Goal: Ask a question: Seek information or help from site administrators or community

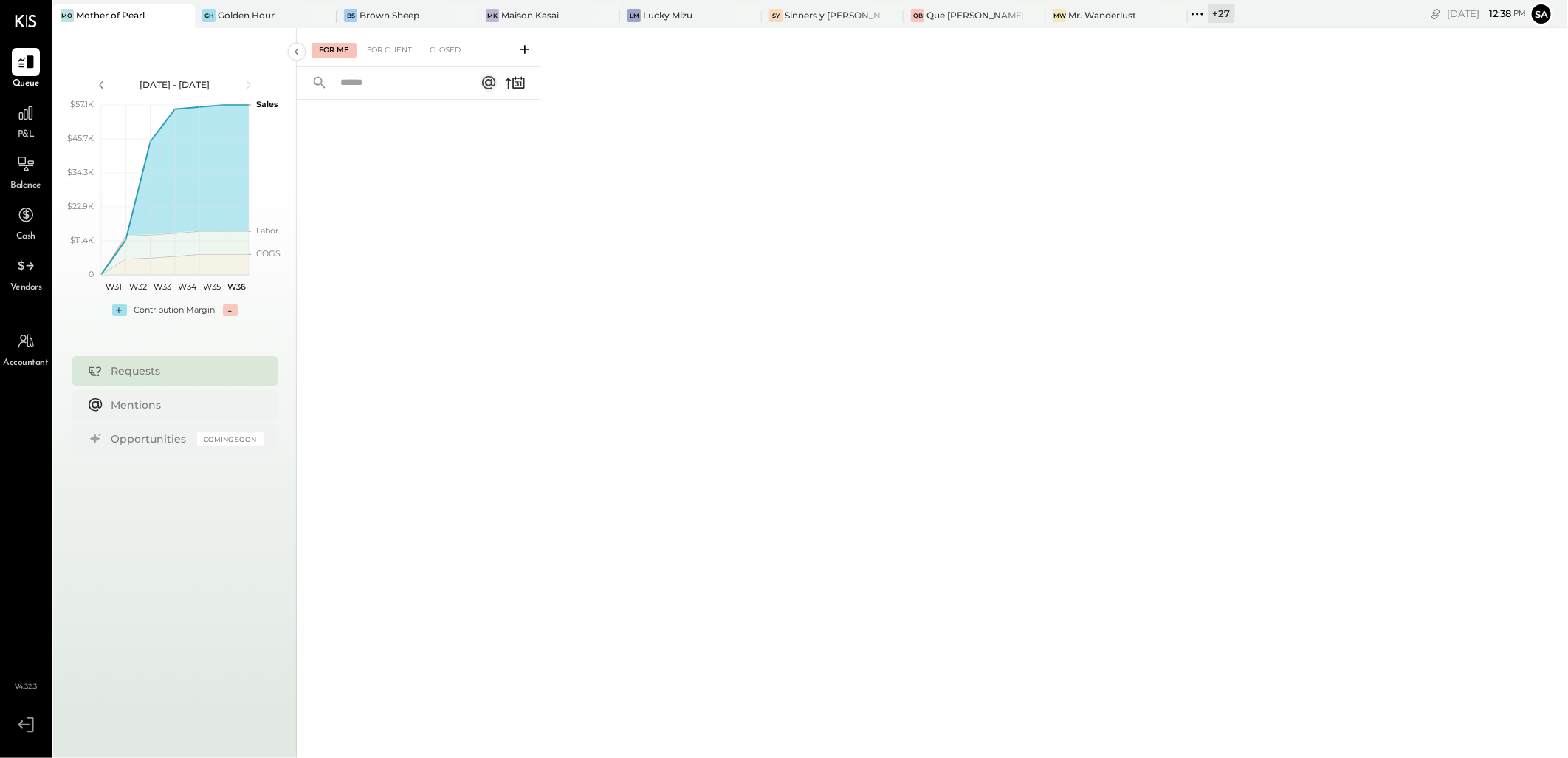
click at [179, 15] on icon at bounding box center [182, 15] width 19 height 18
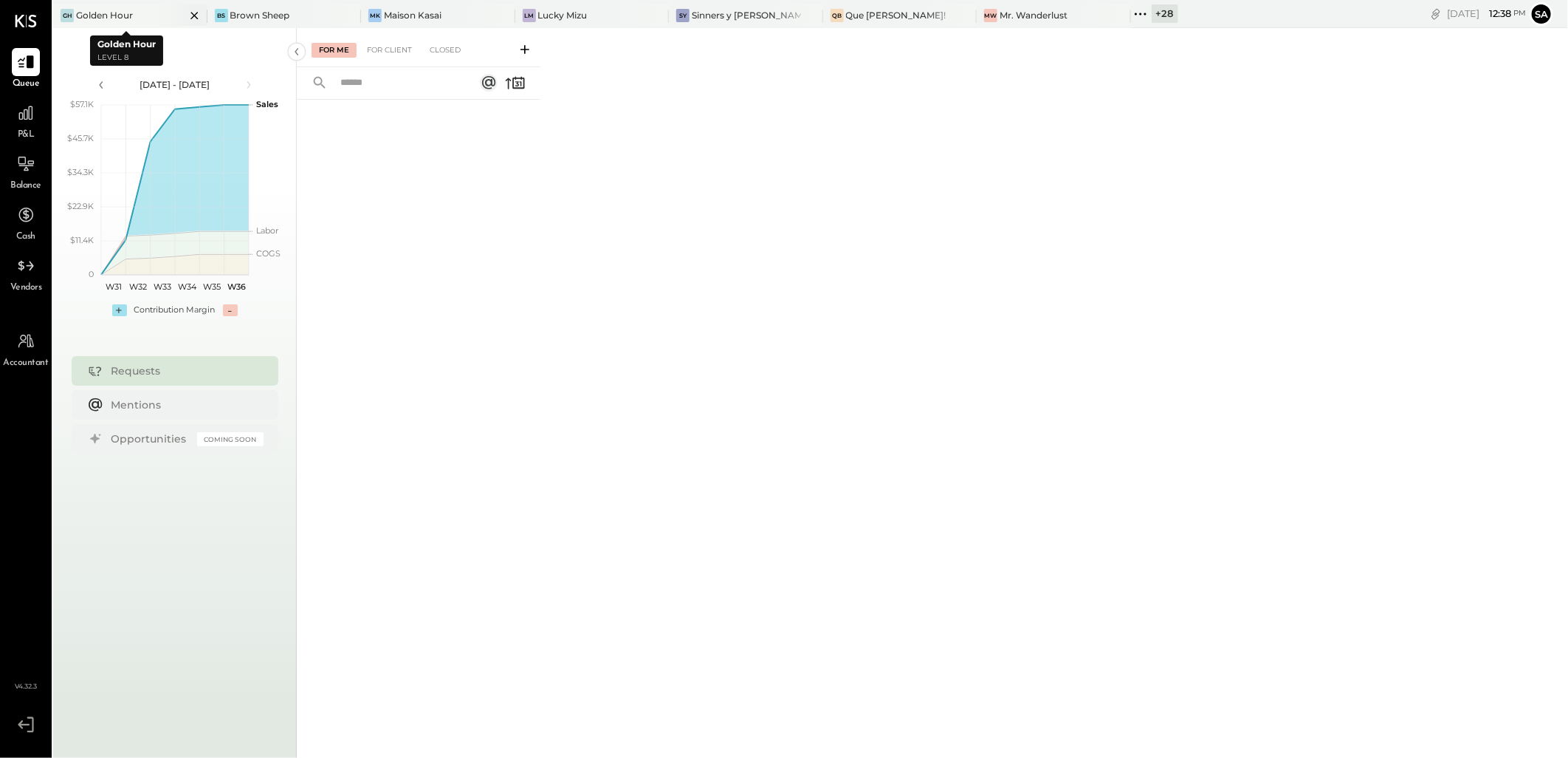
click at [191, 17] on icon at bounding box center [194, 15] width 7 height 7
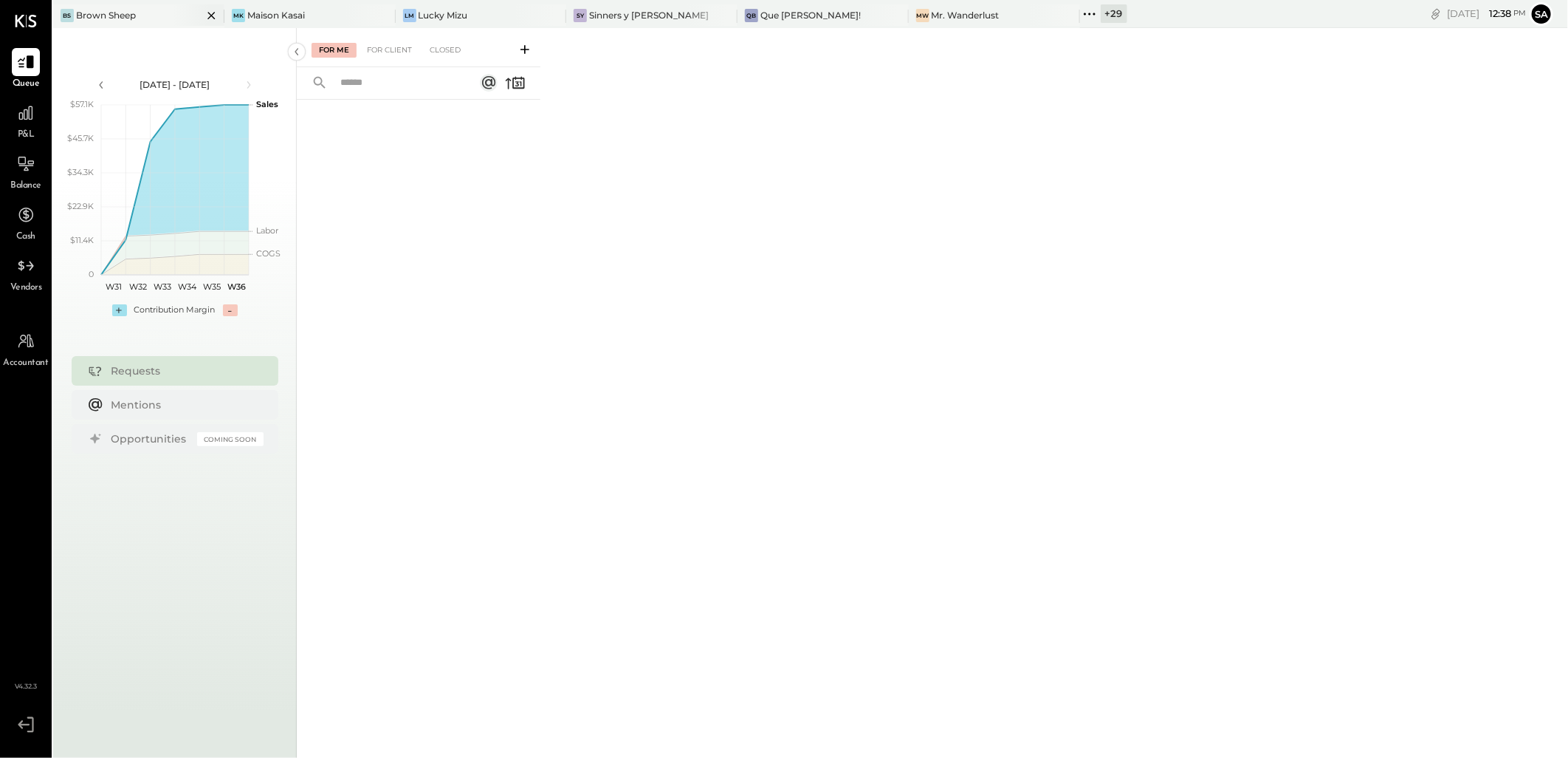
click at [202, 17] on icon at bounding box center [211, 15] width 19 height 18
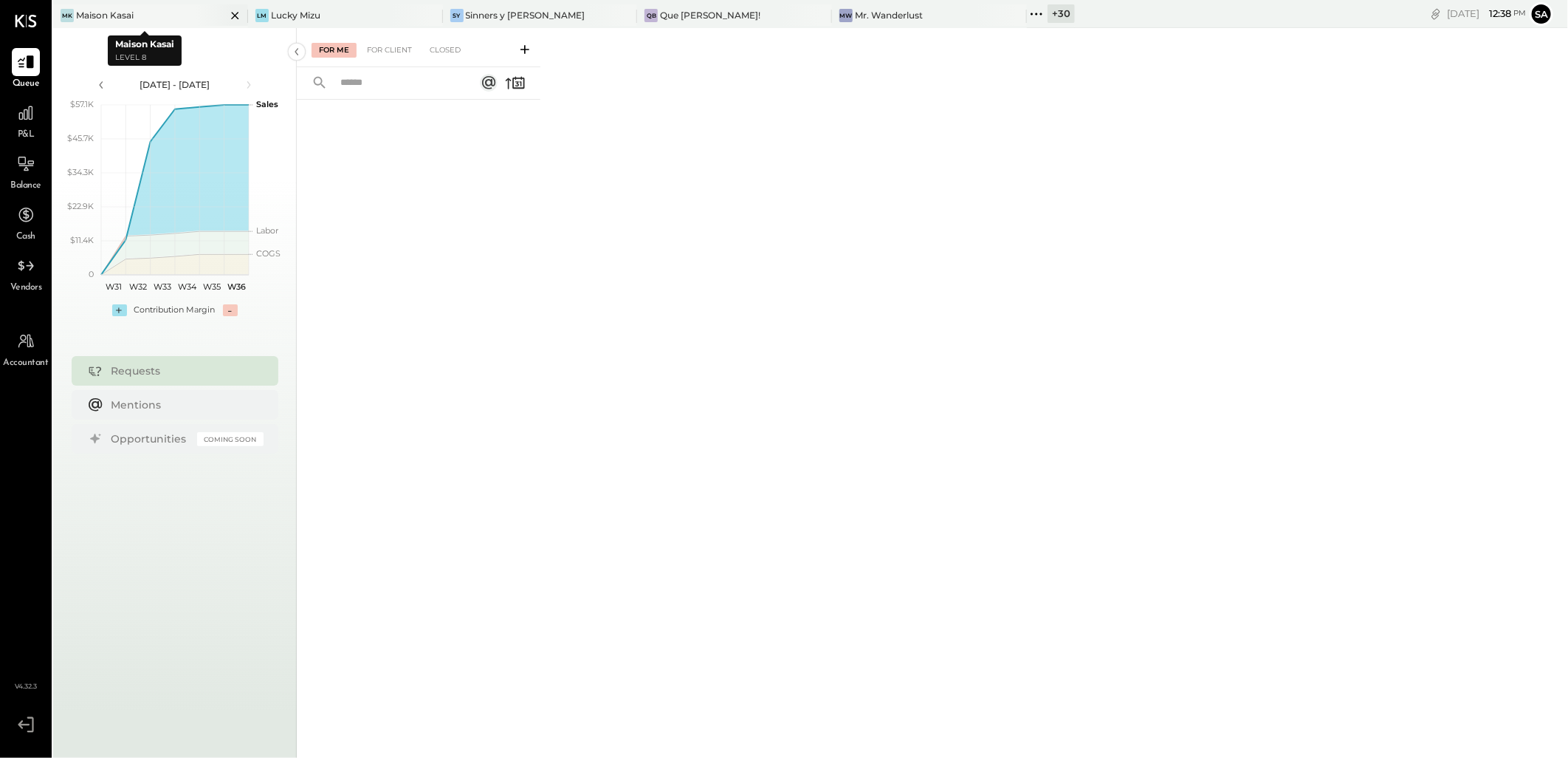
click at [226, 15] on icon at bounding box center [235, 15] width 19 height 18
click at [239, 19] on icon at bounding box center [239, 15] width 19 height 18
click at [440, 16] on icon at bounding box center [438, 15] width 7 height 7
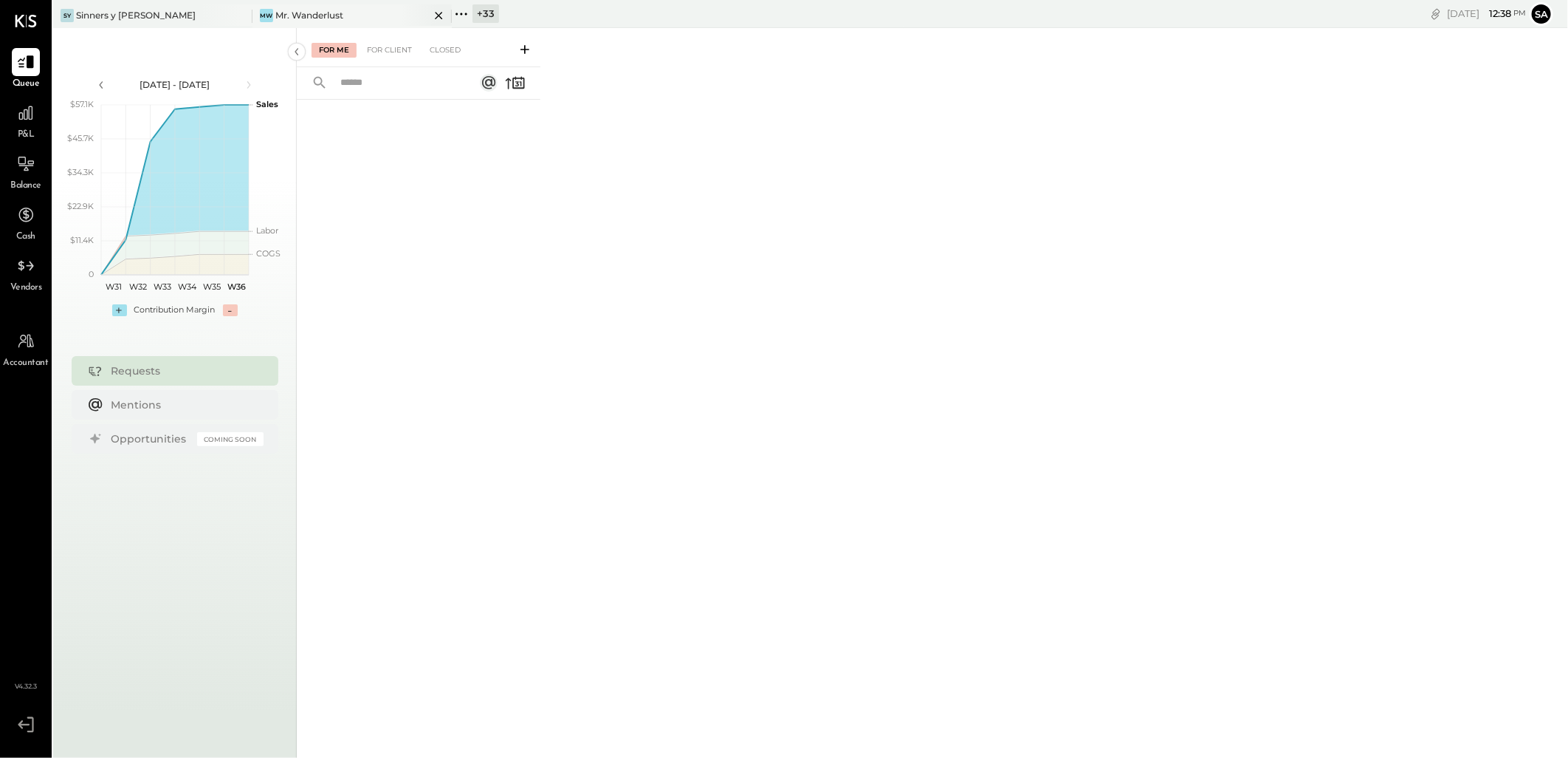
click at [437, 17] on icon at bounding box center [438, 15] width 7 height 7
click at [279, 12] on div "+ 34" at bounding box center [287, 13] width 27 height 19
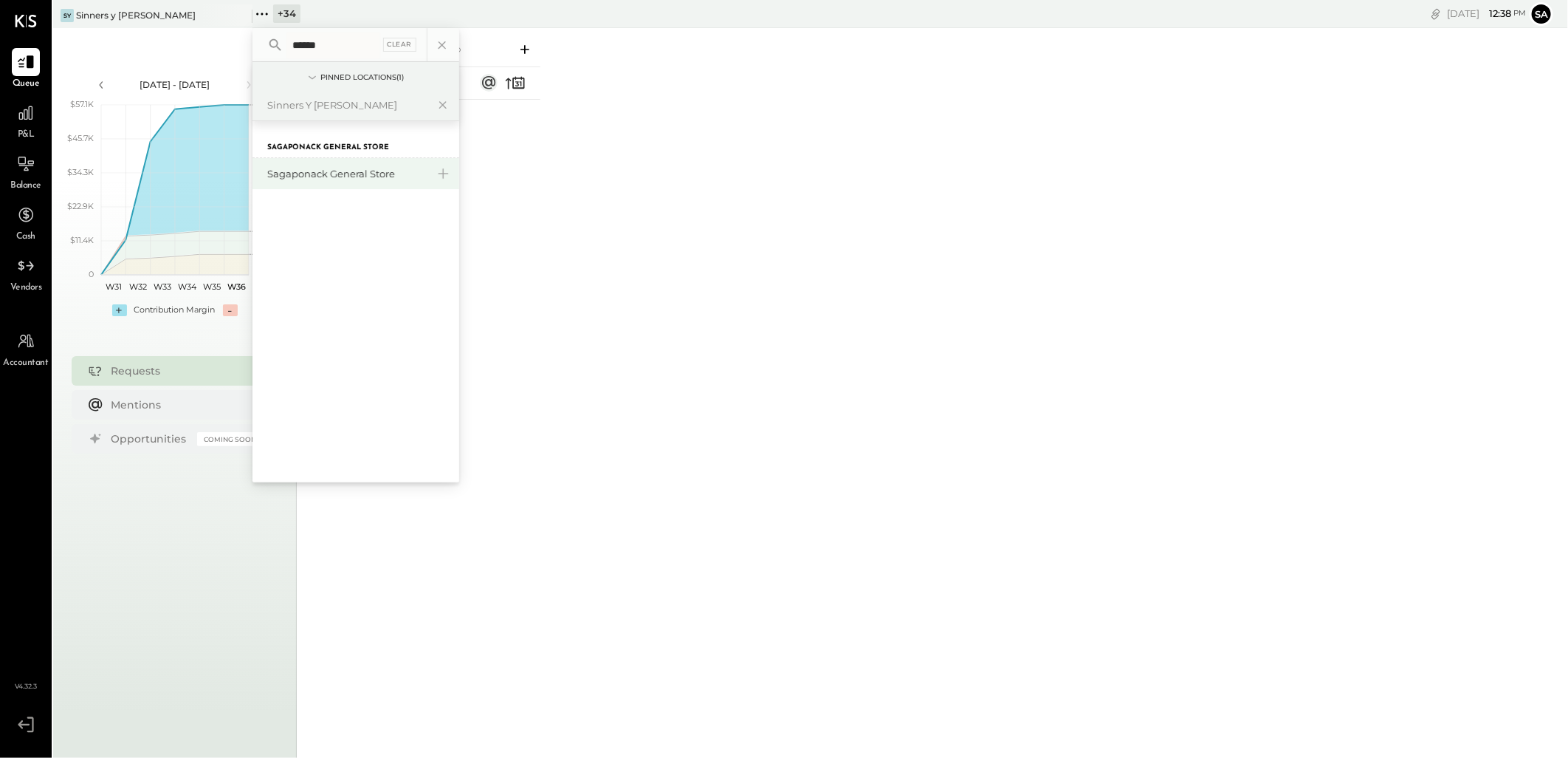
type input "******"
click at [382, 170] on div "Sagaponack General Store" at bounding box center [346, 173] width 159 height 14
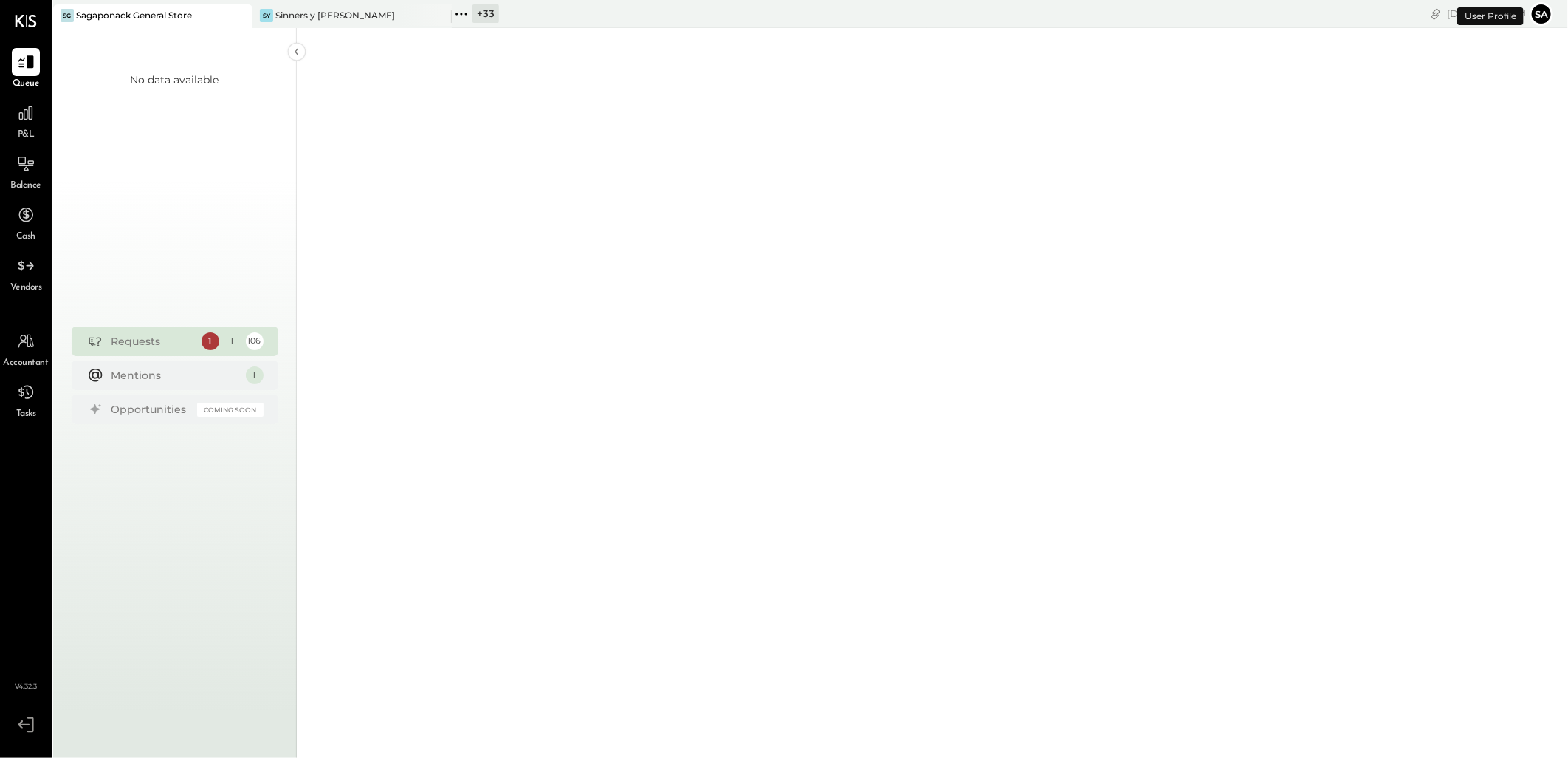
click at [438, 16] on icon at bounding box center [438, 15] width 19 height 18
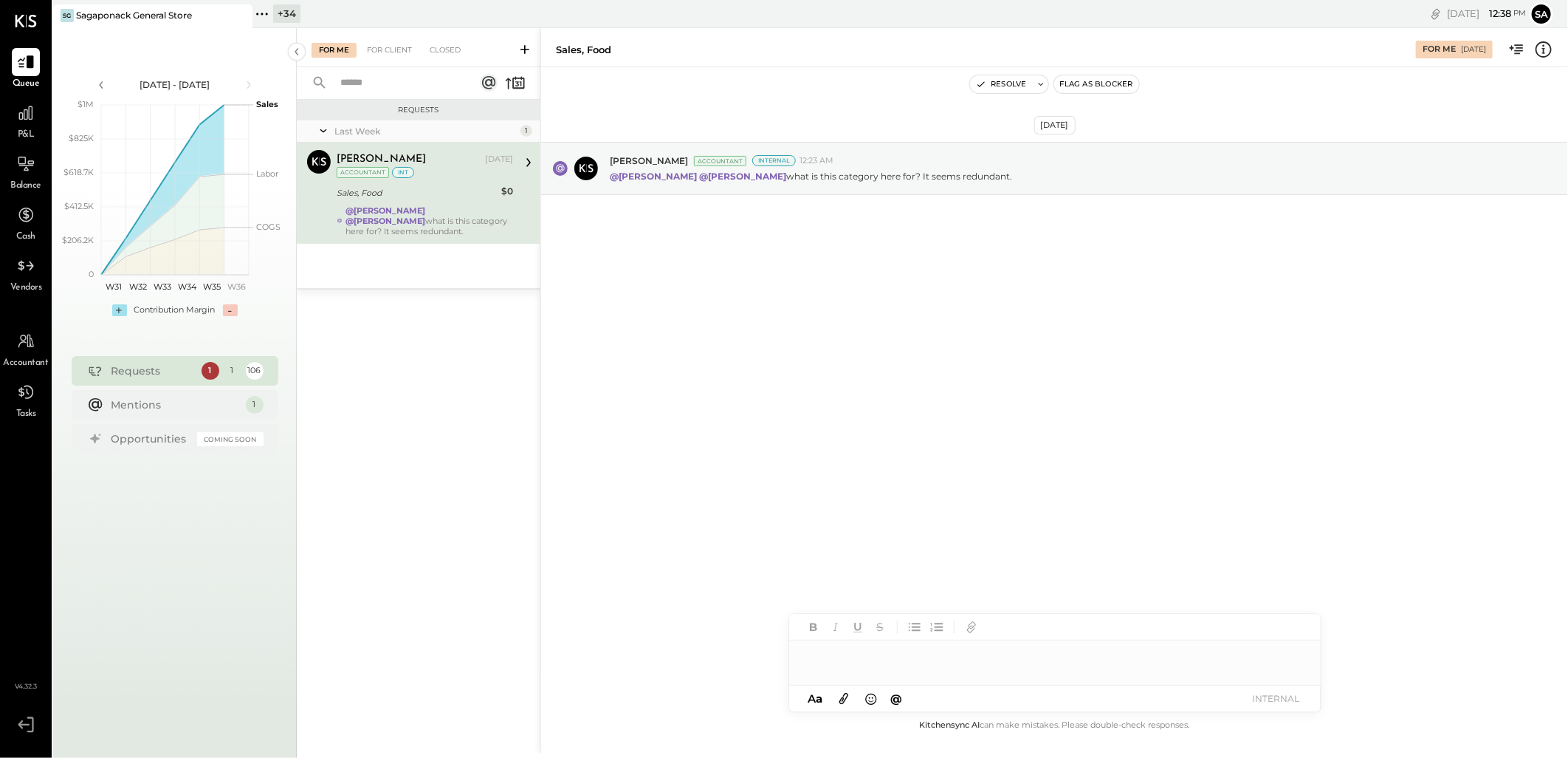
click at [440, 194] on div "Sales, Food" at bounding box center [416, 193] width 160 height 15
click at [1541, 55] on icon at bounding box center [1544, 49] width 19 height 19
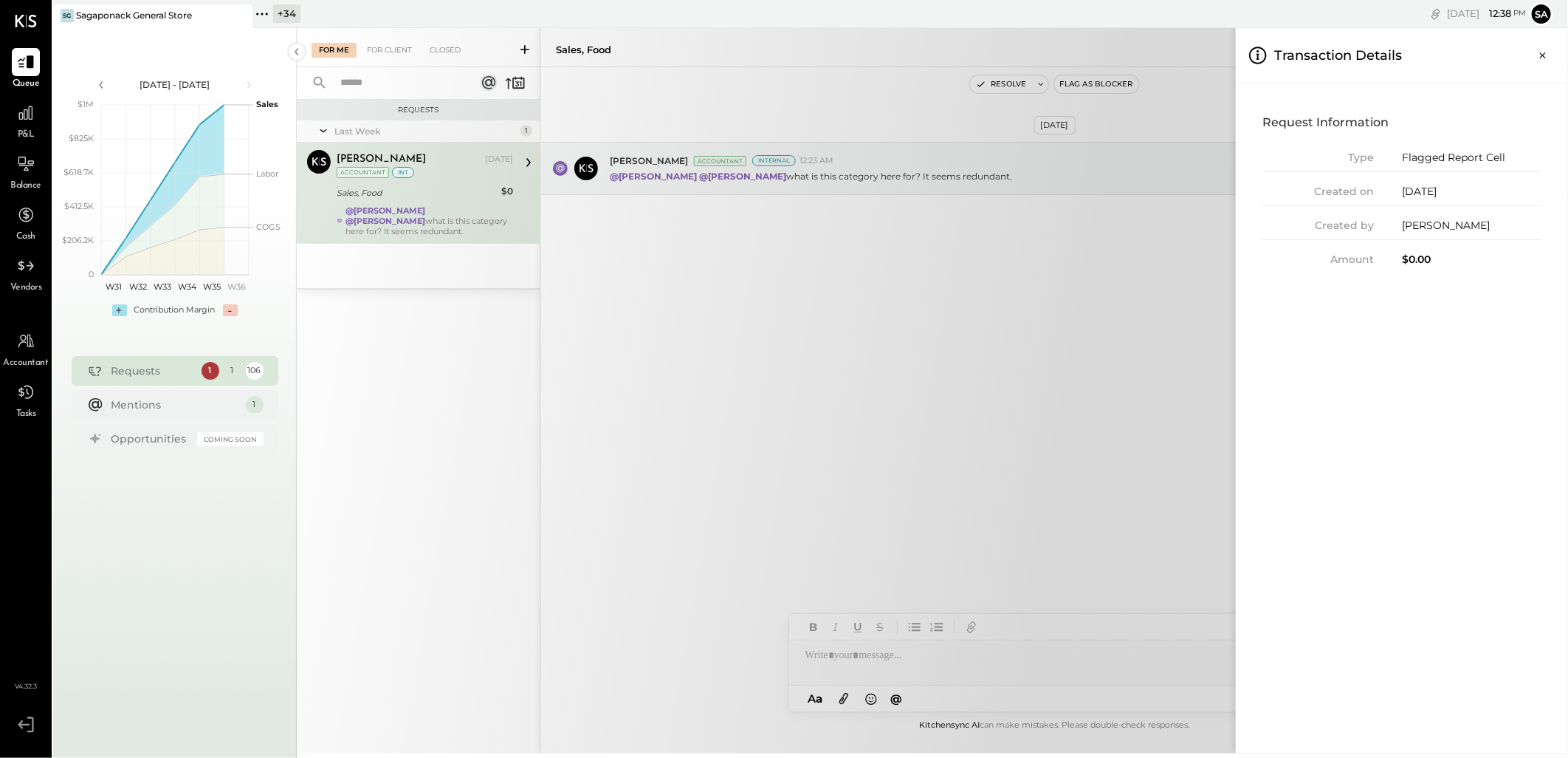
click at [1127, 322] on div "For Me For Client Closed Requests Last Week 1 Alex Racioppi Accountant Alex Rac…" at bounding box center [932, 391] width 1271 height 726
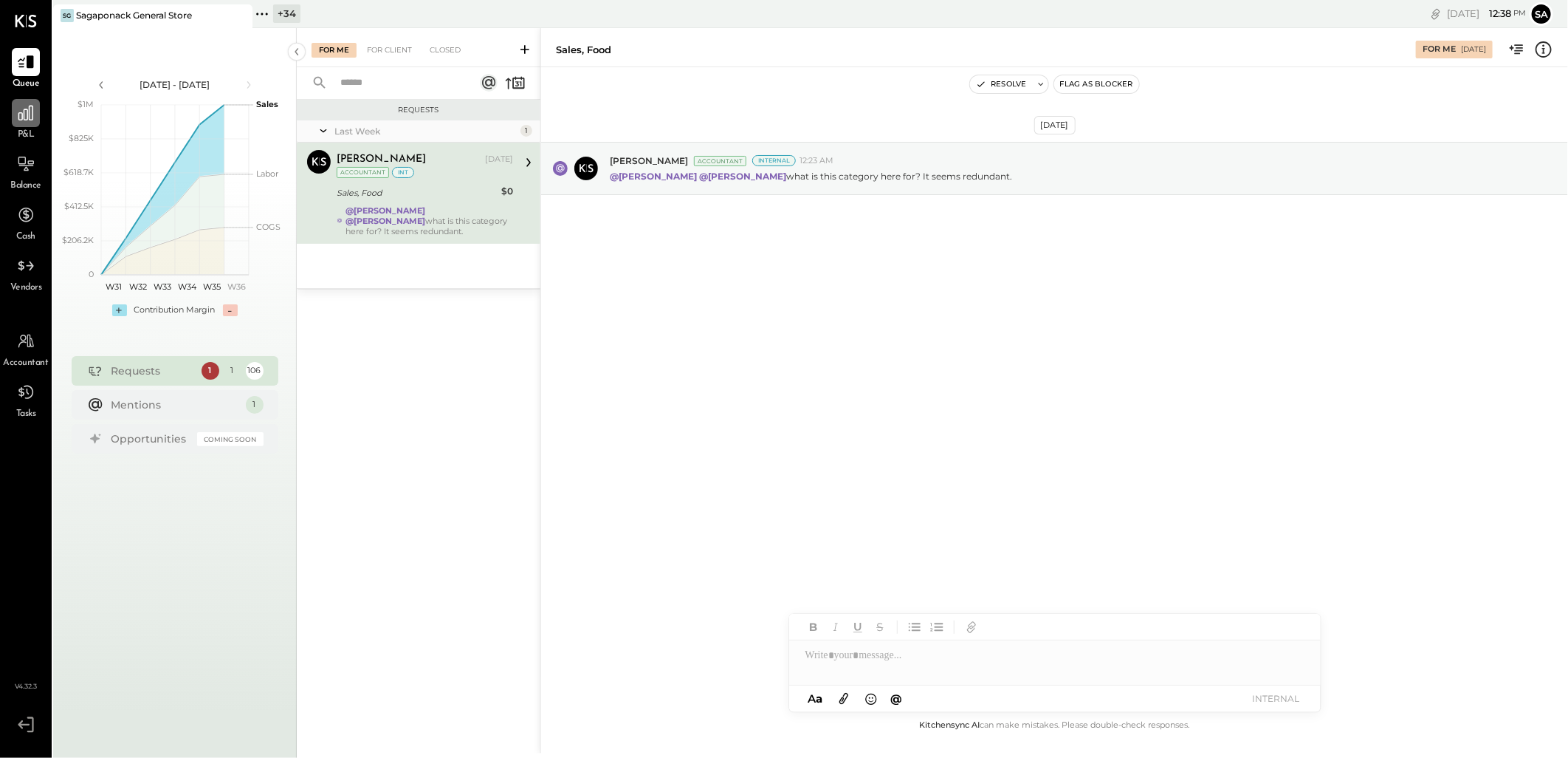
click at [22, 121] on icon at bounding box center [26, 113] width 19 height 19
click at [284, 13] on div "+ 34" at bounding box center [287, 13] width 27 height 19
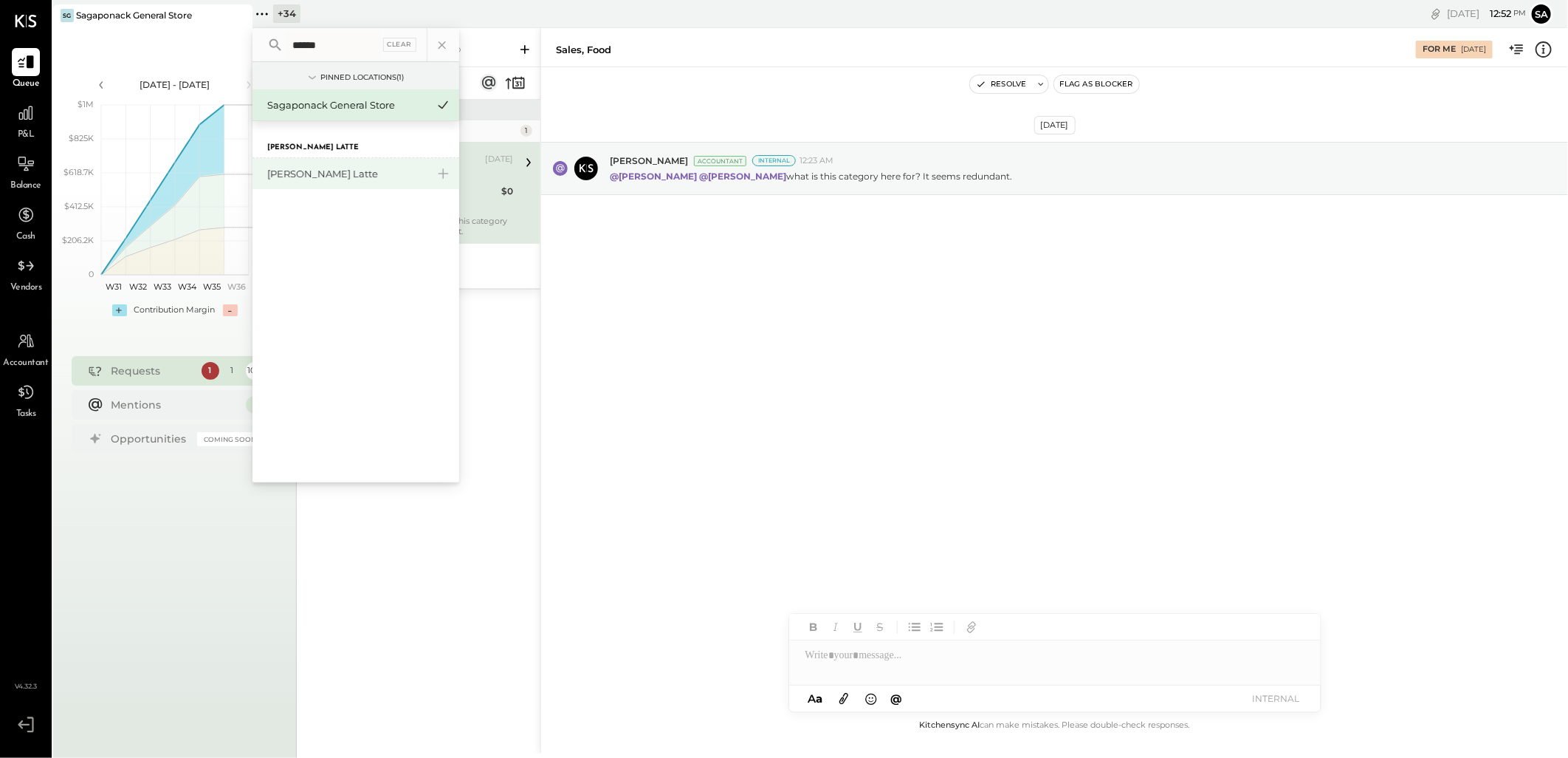
type input "******"
click at [330, 174] on div "[PERSON_NAME] Latte" at bounding box center [346, 173] width 159 height 14
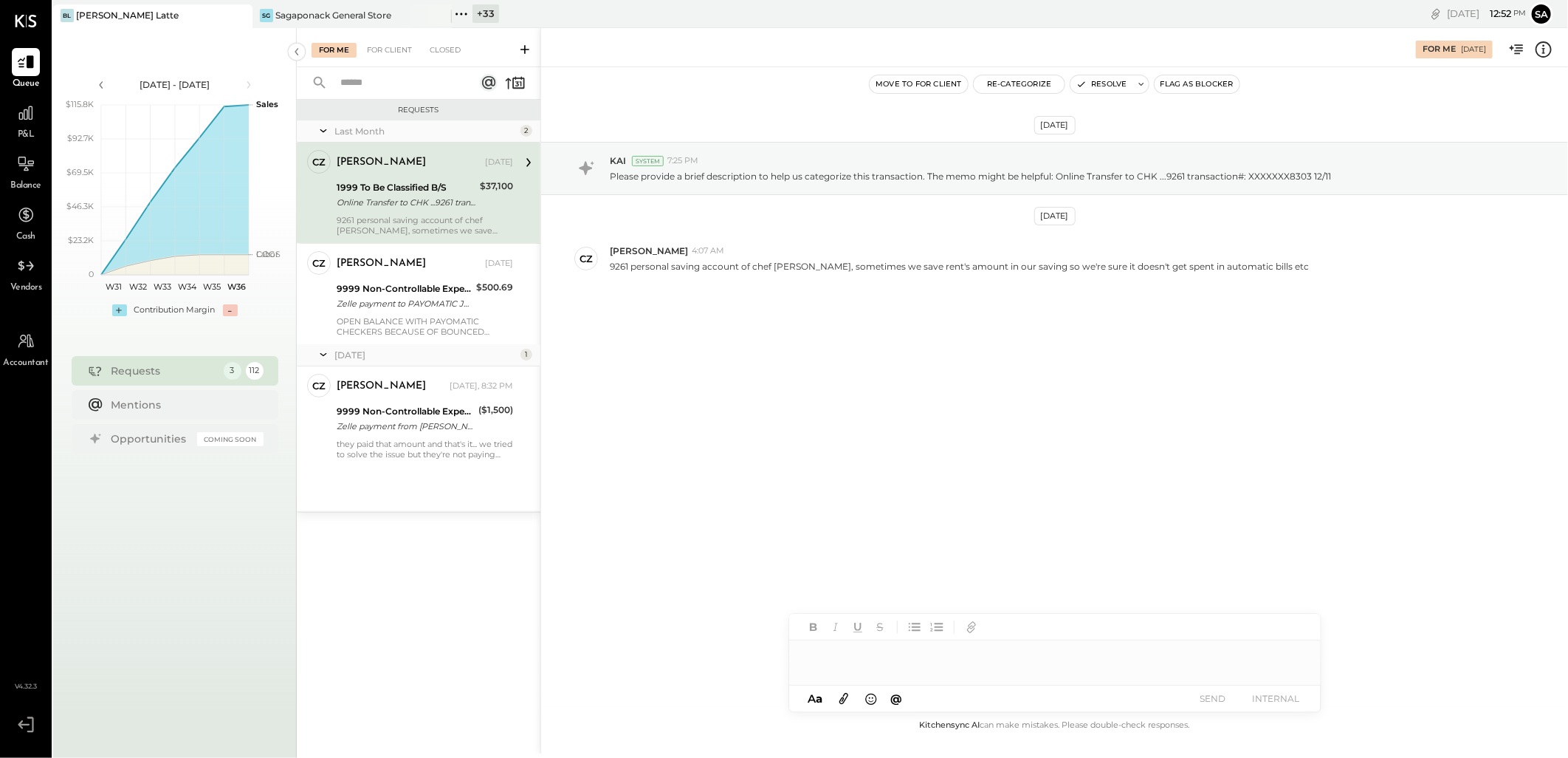
click at [416, 203] on div "Online Transfer to CHK ...9261 transaction#: XXXXXXX8303 12/11" at bounding box center [406, 202] width 139 height 15
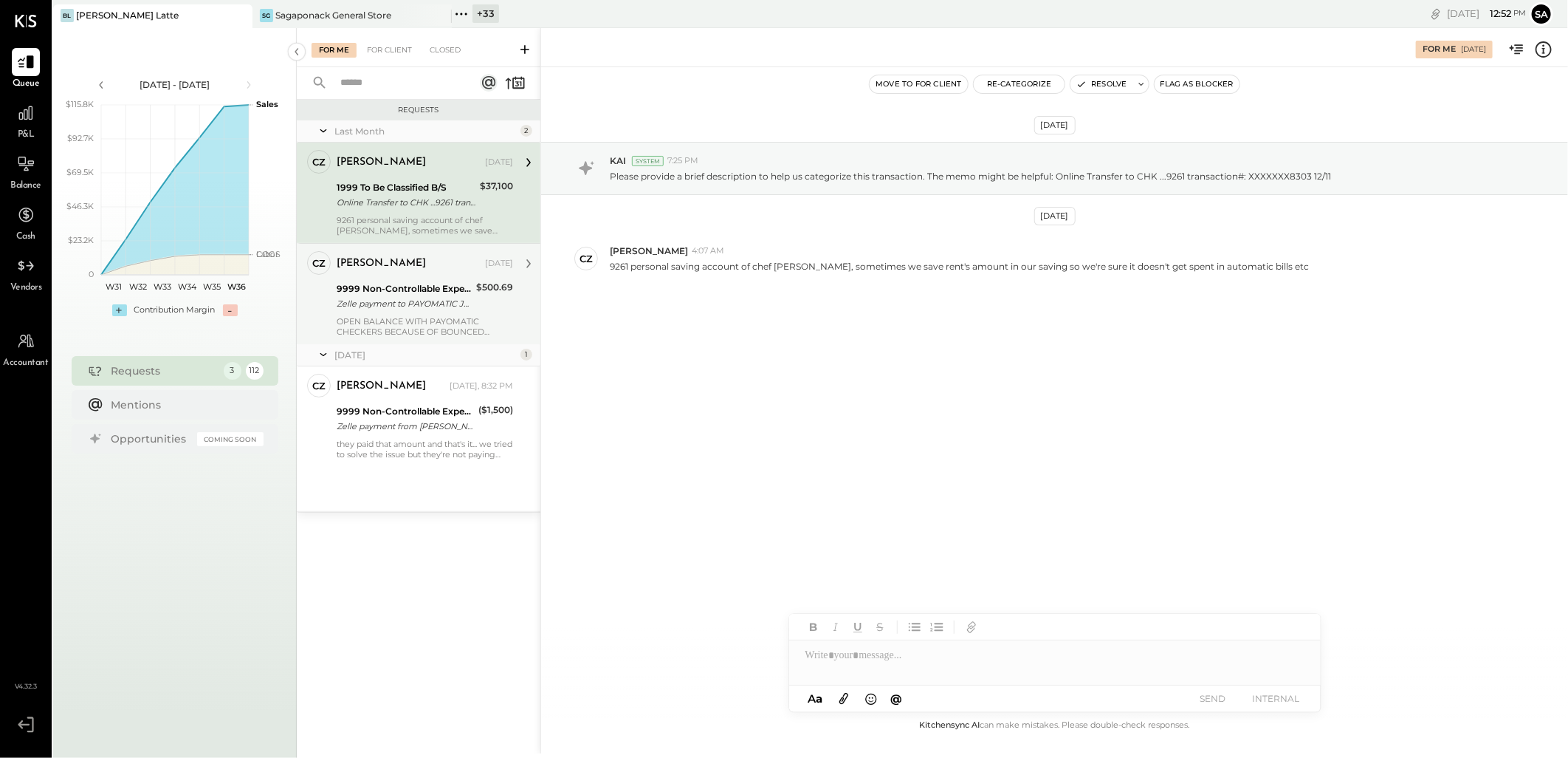
click at [424, 286] on div "9999 Non-Controllable Expenses:Other Income and Expenses:To Be Classified" at bounding box center [404, 289] width 135 height 15
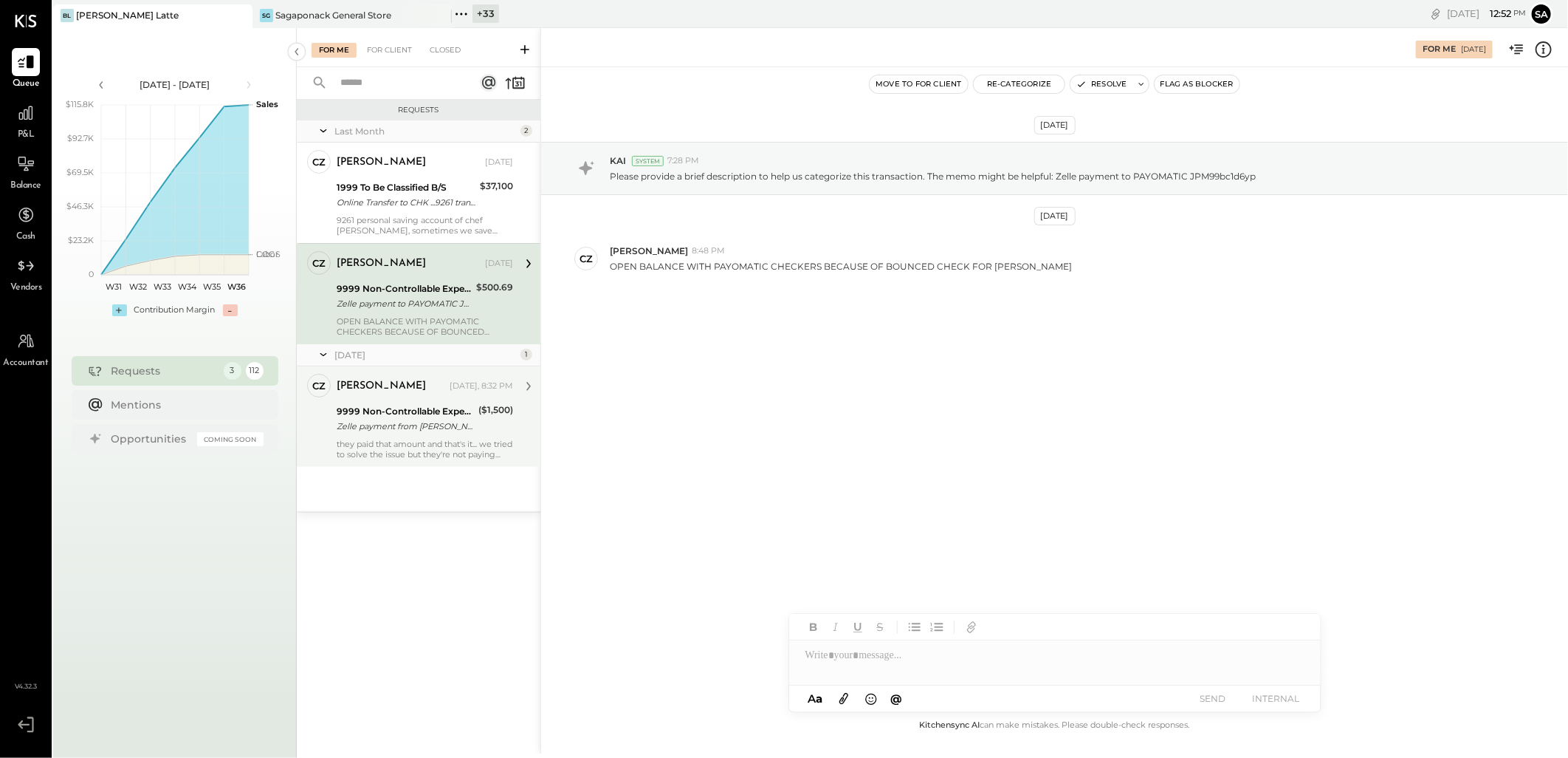
click at [381, 421] on div "Zelle payment from [PERSON_NAME] FOODS INC. 25074832983" at bounding box center [405, 426] width 137 height 15
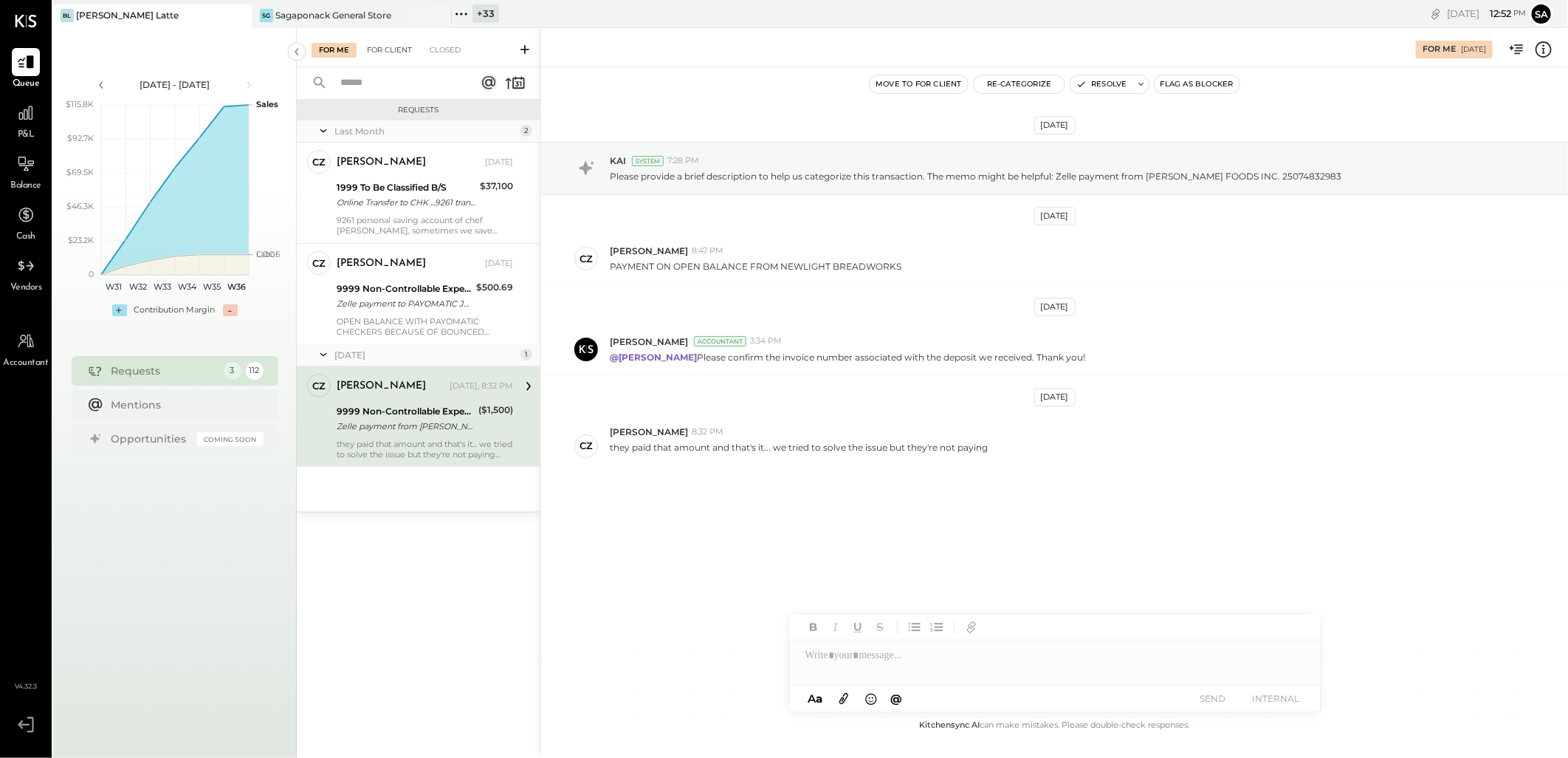
click at [384, 47] on div "For Client" at bounding box center [390, 50] width 60 height 15
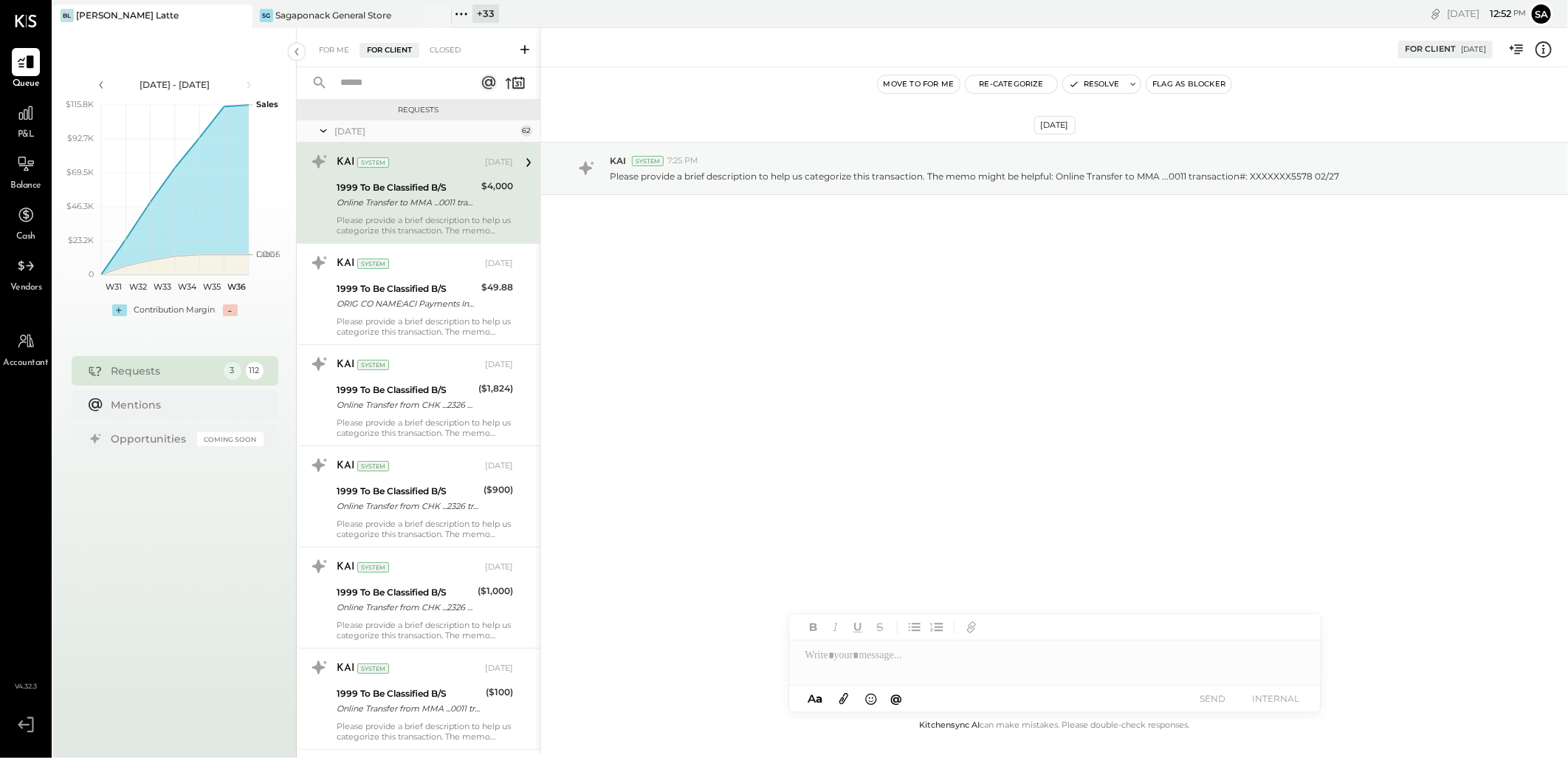
click at [503, 80] on div at bounding box center [502, 83] width 46 height 21
click at [505, 89] on icon at bounding box center [515, 83] width 21 height 21
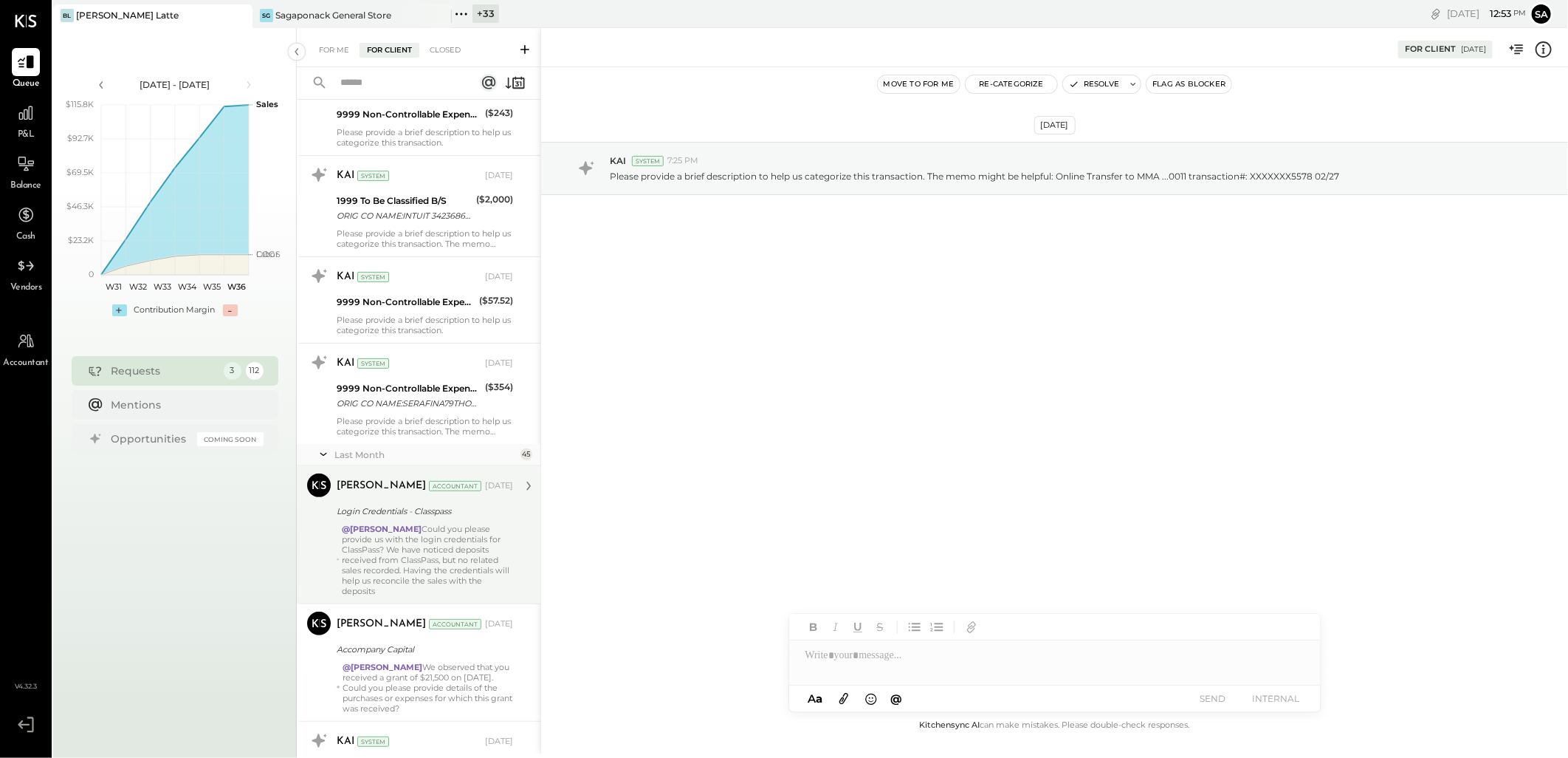
scroll to position [164, 0]
click at [420, 561] on div "@[PERSON_NAME] Could you please provide us with the login credentials for Class…" at bounding box center [428, 555] width 171 height 72
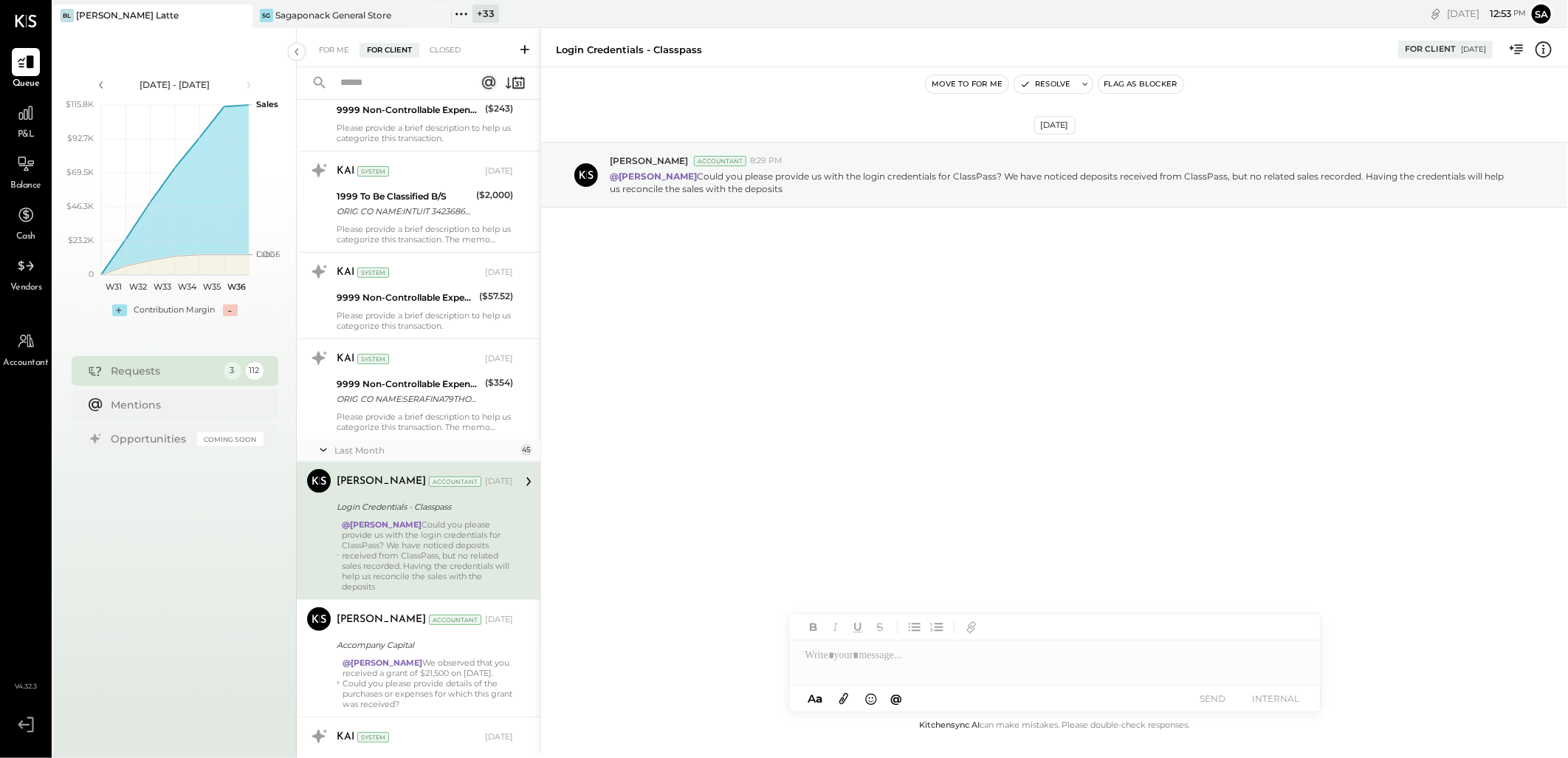
click at [871, 660] on div at bounding box center [1054, 655] width 531 height 30
type input "**"
click at [911, 567] on span "[PERSON_NAME]" at bounding box center [931, 564] width 116 height 14
drag, startPoint x: 923, startPoint y: 658, endPoint x: 688, endPoint y: 655, distance: 235.0
click at [689, 656] on div "**********" at bounding box center [1054, 391] width 1028 height 726
